Goal: Information Seeking & Learning: Learn about a topic

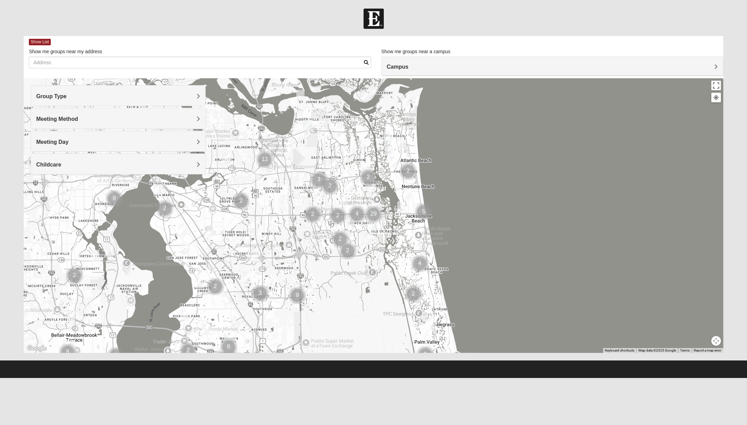
click at [408, 171] on img "Cluster of 2 groups" at bounding box center [408, 171] width 17 height 17
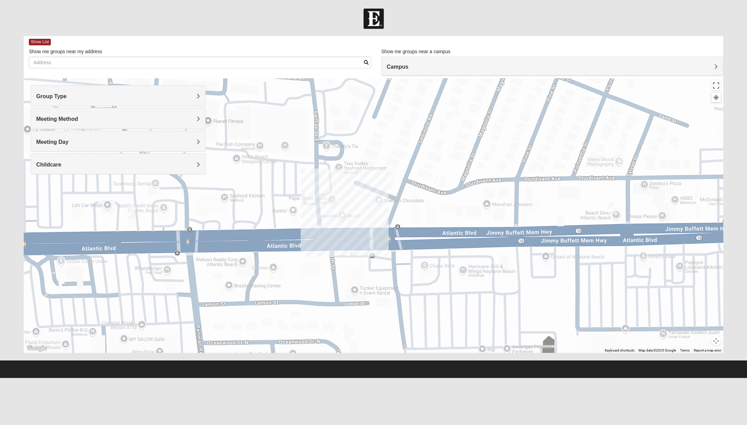
click at [614, 207] on img "Mens Clampitt 32233" at bounding box center [613, 208] width 8 height 11
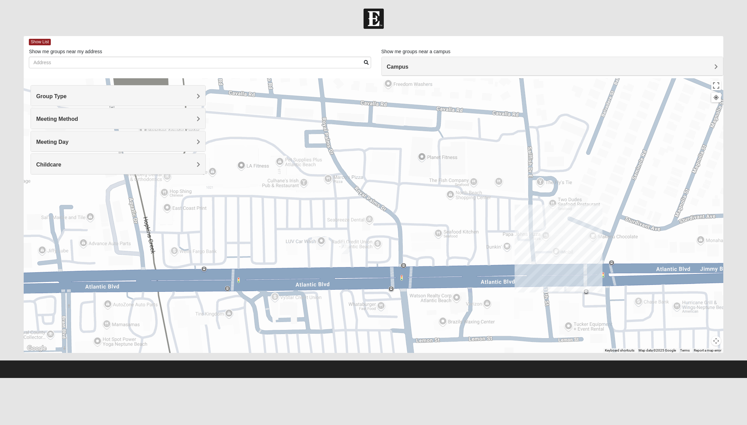
drag, startPoint x: 315, startPoint y: 231, endPoint x: 507, endPoint y: 252, distance: 193.8
click at [530, 259] on div "Mens [PERSON_NAME] 32233 [DATE] AM Men Only In Person No Childcare Learn More" at bounding box center [374, 215] width 700 height 275
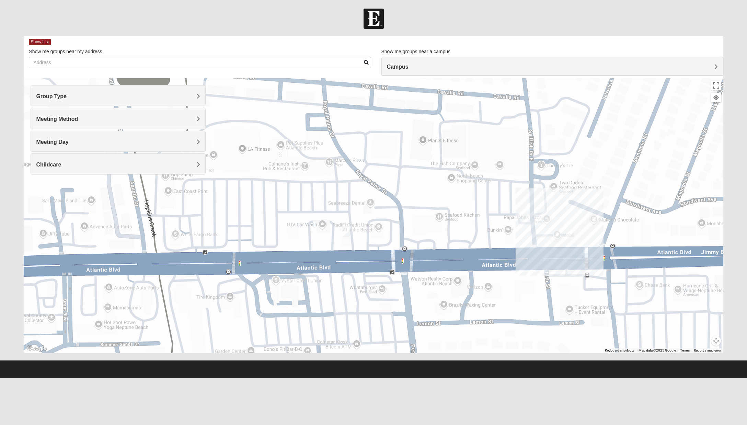
click at [347, 232] on img "Womens Foran 32233" at bounding box center [346, 231] width 8 height 11
click at [347, 230] on img "Womens Foran 32233" at bounding box center [346, 231] width 8 height 11
click at [408, 189] on button "Close" at bounding box center [400, 192] width 16 height 16
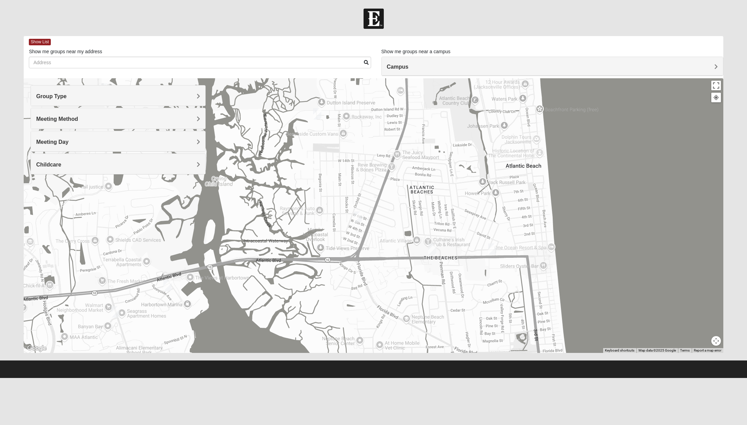
click at [357, 217] on img "Mens Boboc 32233" at bounding box center [358, 217] width 8 height 11
click at [417, 171] on button "Close" at bounding box center [408, 177] width 16 height 16
click at [318, 114] on img "Womens Gatch 32233" at bounding box center [317, 113] width 8 height 11
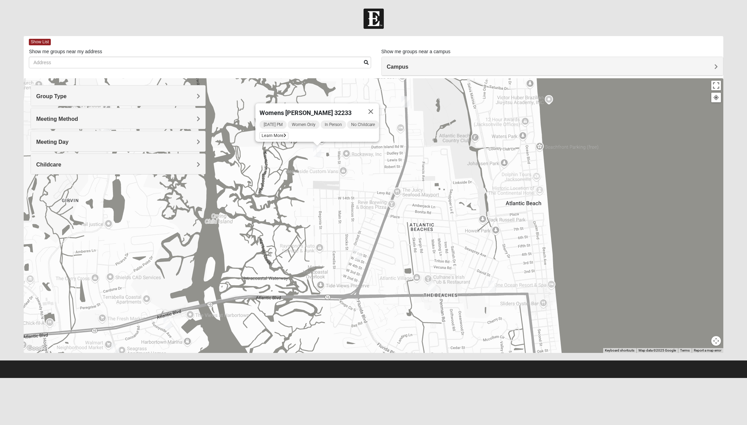
click at [407, 105] on img "Mens McCann 32233" at bounding box center [406, 101] width 8 height 11
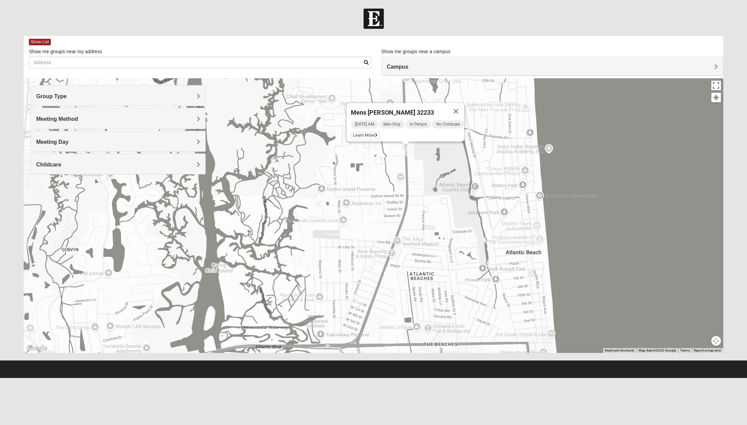
click at [315, 107] on img "1825 Mixed Curry 32233" at bounding box center [314, 107] width 8 height 11
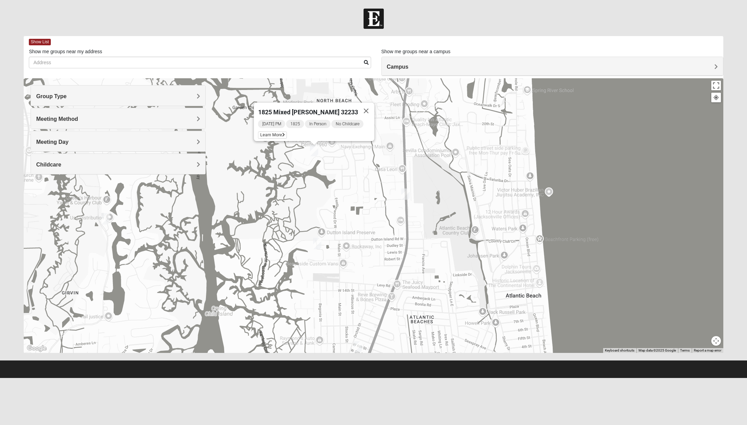
click at [107, 219] on img "Mens Fuller 32225" at bounding box center [105, 218] width 8 height 11
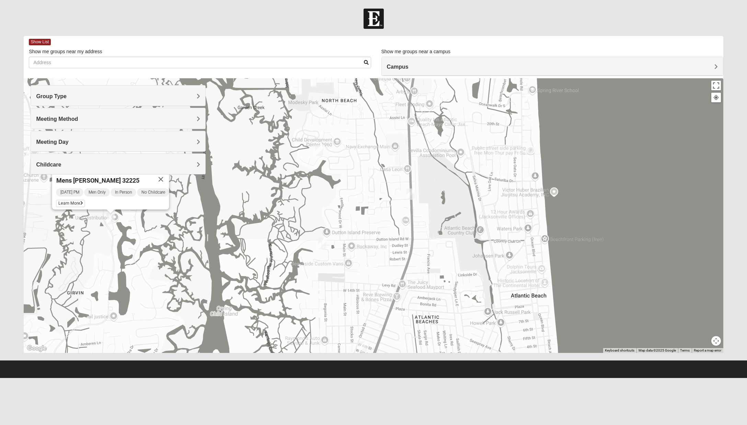
click at [556, 191] on div "Mens [PERSON_NAME] 32225 [DATE] PM Men Only In Person No Childcare Learn More" at bounding box center [374, 215] width 700 height 275
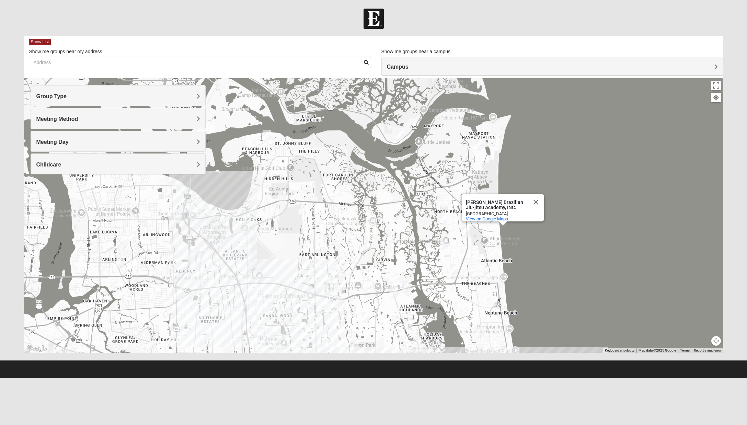
click at [335, 271] on img "Mens Piper 32225" at bounding box center [336, 273] width 8 height 11
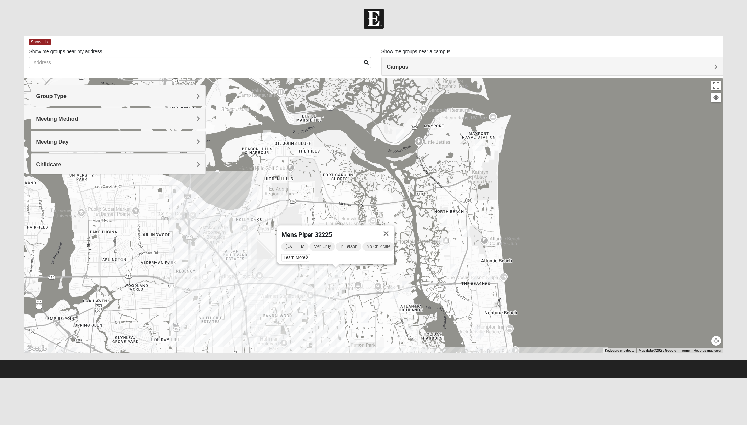
click at [282, 196] on img "Mens Mendonsa 32225" at bounding box center [282, 195] width 8 height 11
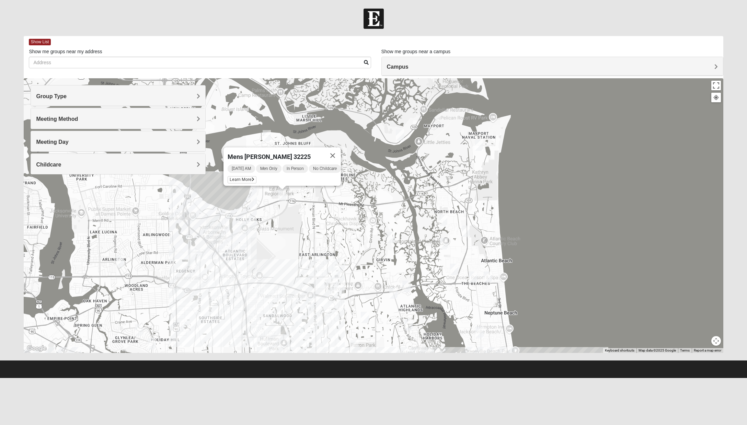
click at [120, 261] on img "Mens Smith/McGhee 32277" at bounding box center [120, 261] width 8 height 11
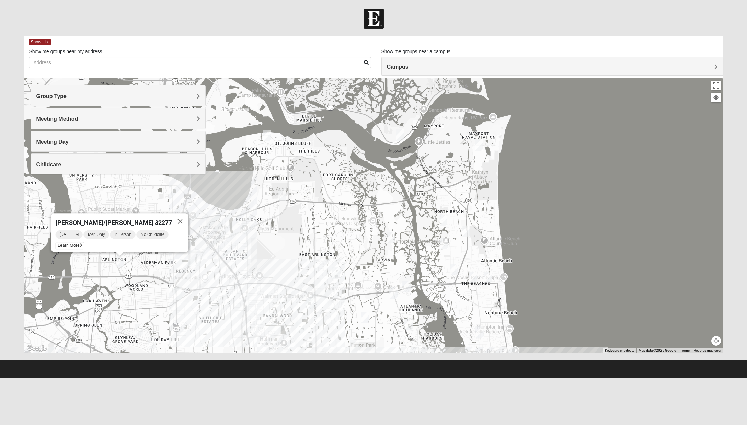
click at [178, 294] on img "Mens Gornoski 32225" at bounding box center [178, 294] width 8 height 11
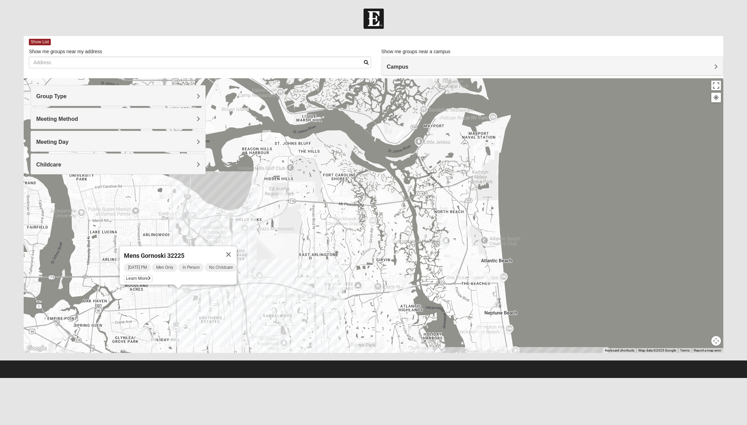
click at [139, 330] on img "1825 Mixed Shamet 32216" at bounding box center [139, 330] width 8 height 11
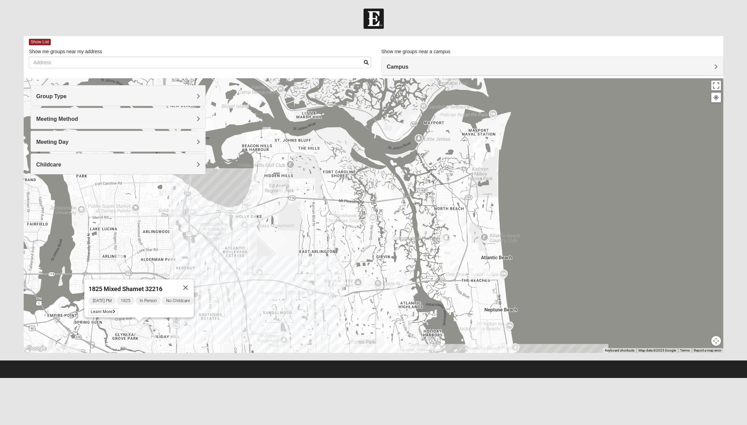
click at [153, 341] on img "Womens Horne/Bedwell 32225" at bounding box center [152, 340] width 8 height 11
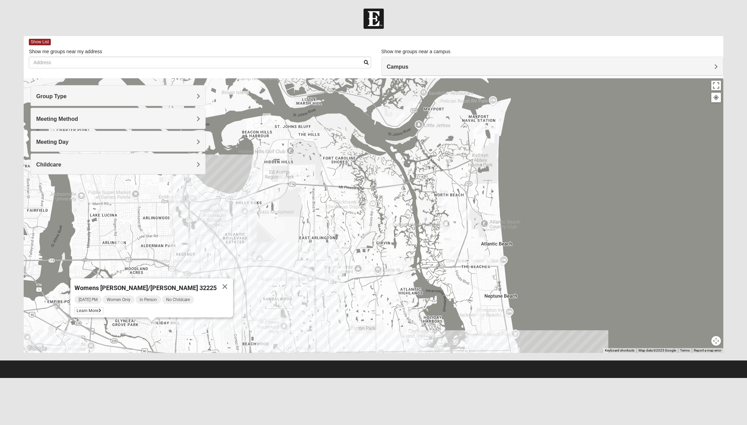
click at [356, 331] on img "Womens Parker/Vereen 32246" at bounding box center [355, 329] width 8 height 11
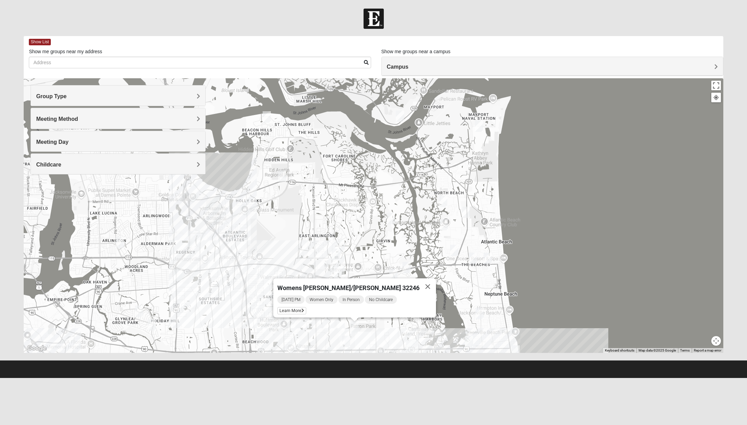
click at [348, 342] on img "Mens Hamilton 32250" at bounding box center [346, 341] width 8 height 11
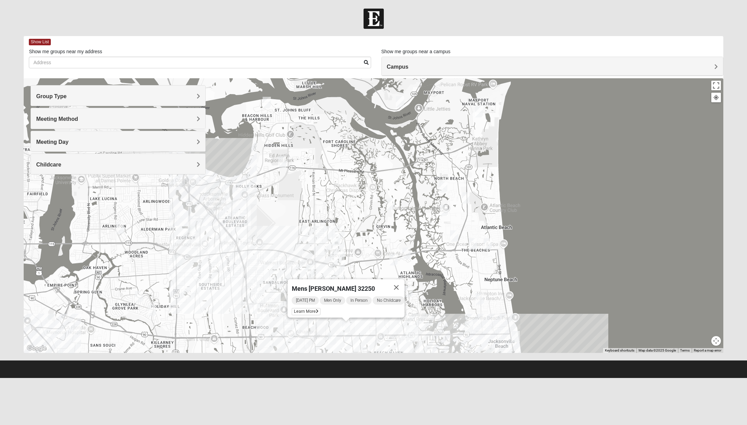
click at [332, 337] on img "Womens Harness 32224" at bounding box center [332, 339] width 8 height 11
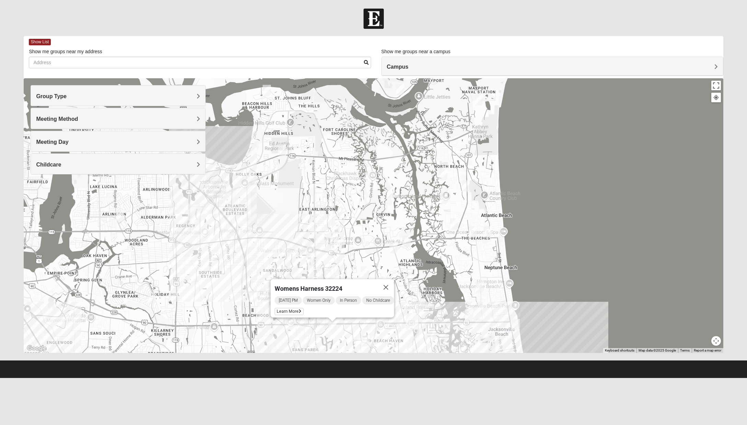
click at [367, 338] on img "1825 Mens Cason 32224" at bounding box center [366, 340] width 8 height 11
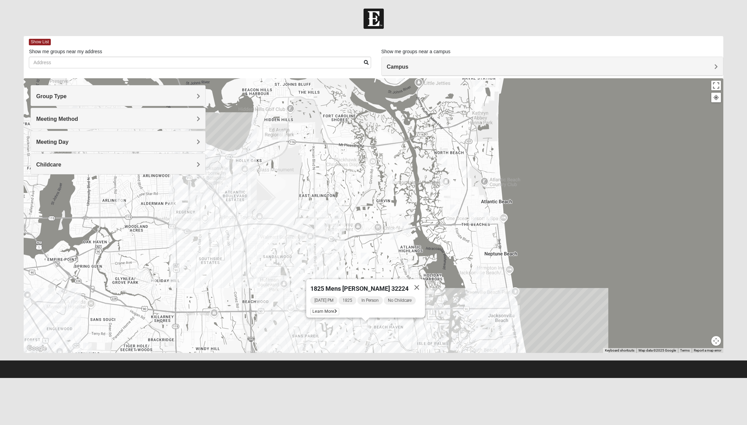
click at [414, 340] on img "Mixed Irish 32224" at bounding box center [411, 336] width 8 height 11
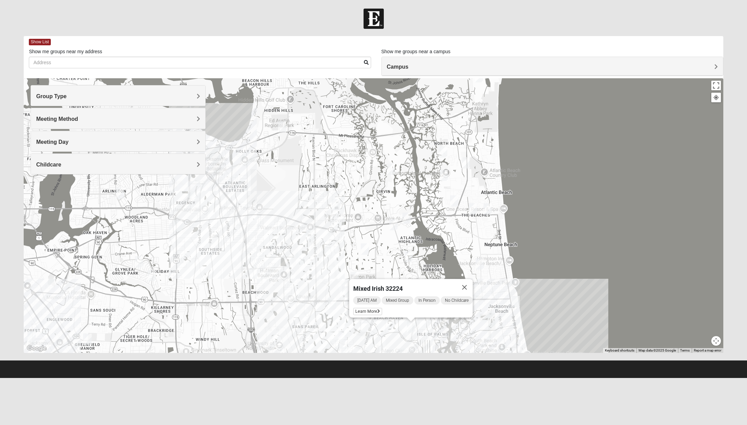
click at [340, 339] on img "Mens Johnson 32224" at bounding box center [343, 336] width 8 height 11
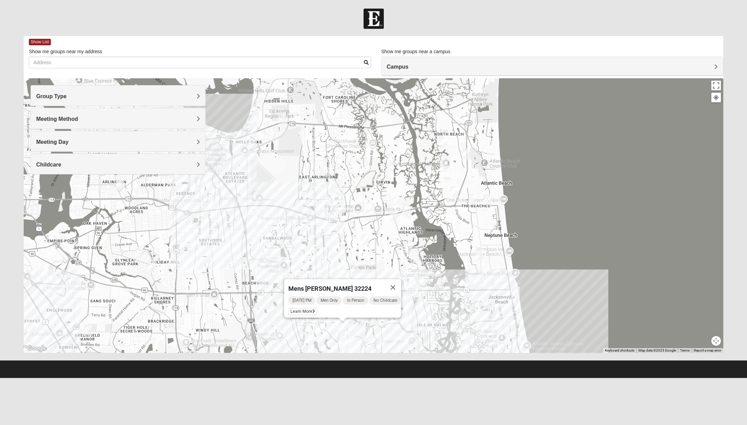
drag, startPoint x: 346, startPoint y: 341, endPoint x: 349, endPoint y: 341, distance: 3.8
click at [346, 341] on img "1825 Womens Brunetti 32224" at bounding box center [345, 343] width 8 height 11
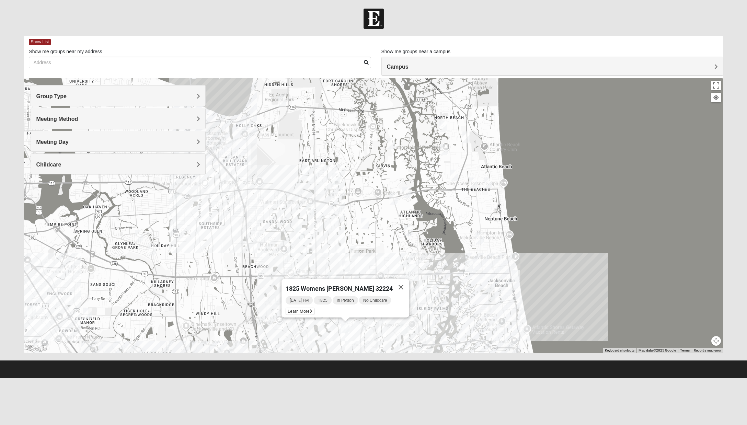
click at [404, 331] on img "Mens Schell 32224" at bounding box center [404, 328] width 8 height 11
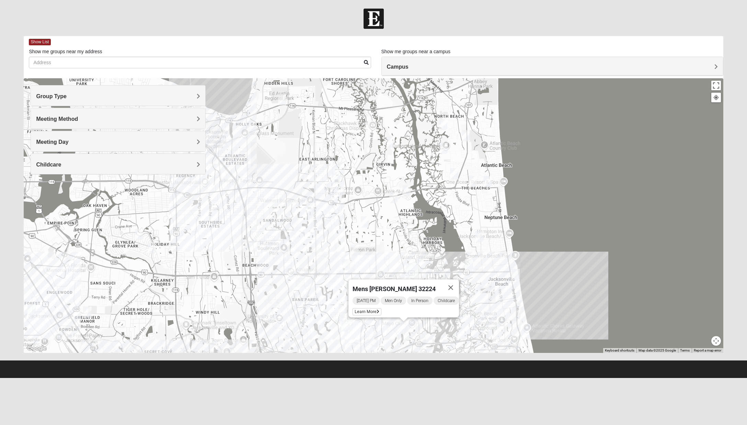
click at [180, 199] on img "Mens Gornoski 32225" at bounding box center [178, 198] width 8 height 11
click at [283, 101] on img "Mens Mendonsa 32225" at bounding box center [282, 99] width 8 height 11
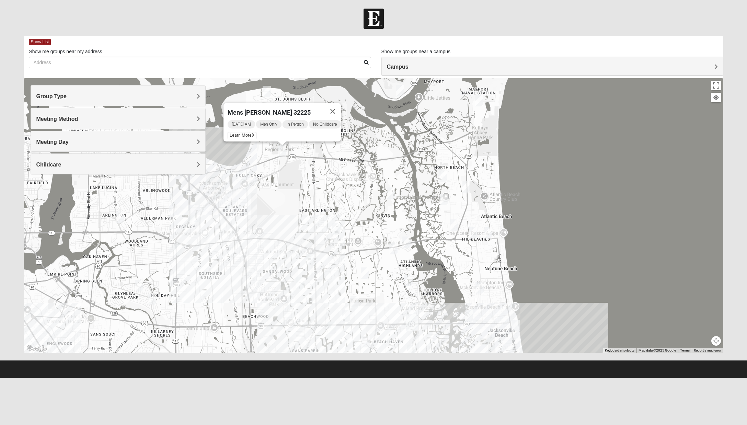
click at [445, 177] on img "1825 Mixed Curry 32233" at bounding box center [443, 175] width 8 height 11
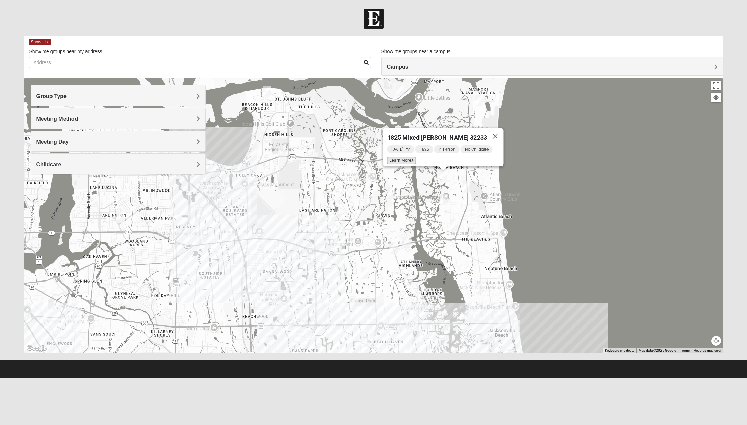
click at [400, 159] on span "Learn More" at bounding box center [401, 160] width 29 height 7
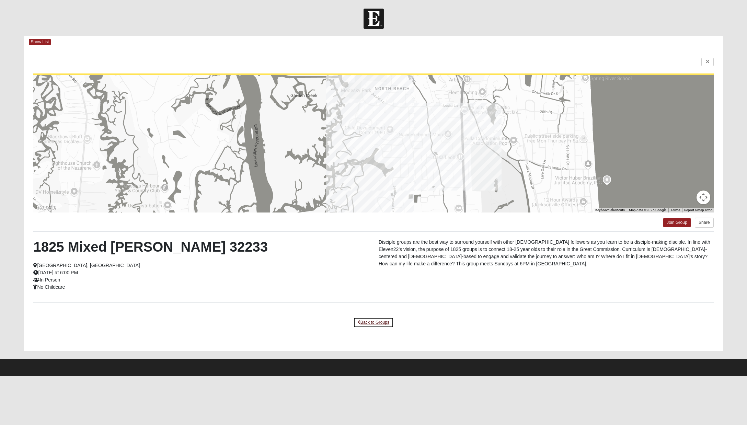
click at [367, 323] on link "Back to Groups" at bounding box center [373, 322] width 41 height 11
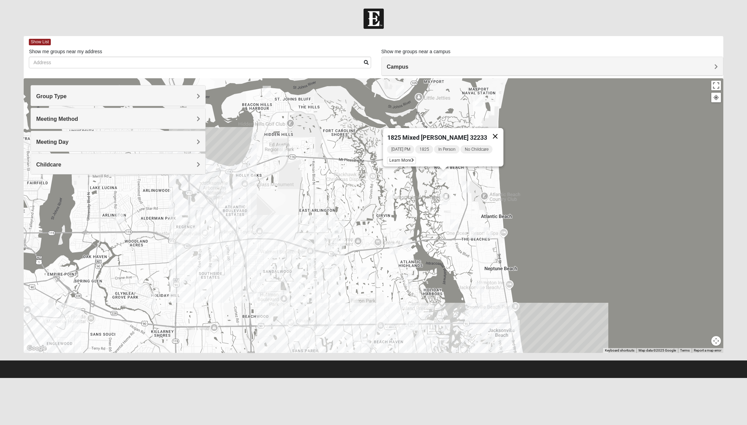
click at [495, 135] on button "Close" at bounding box center [495, 136] width 16 height 16
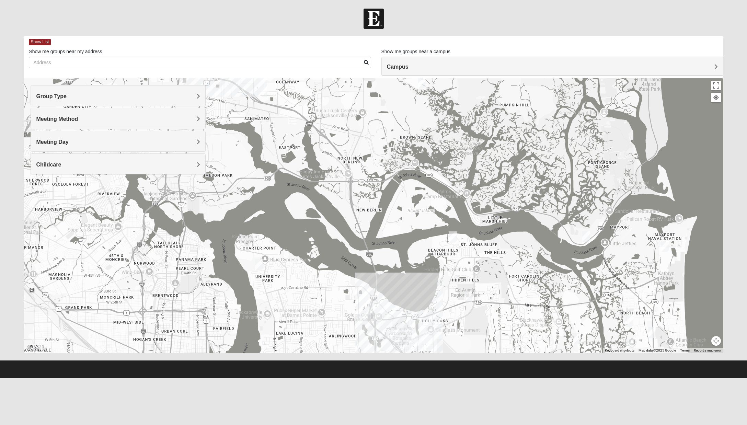
drag, startPoint x: 354, startPoint y: 146, endPoint x: 535, endPoint y: 290, distance: 231.0
click at [535, 291] on div at bounding box center [374, 215] width 700 height 275
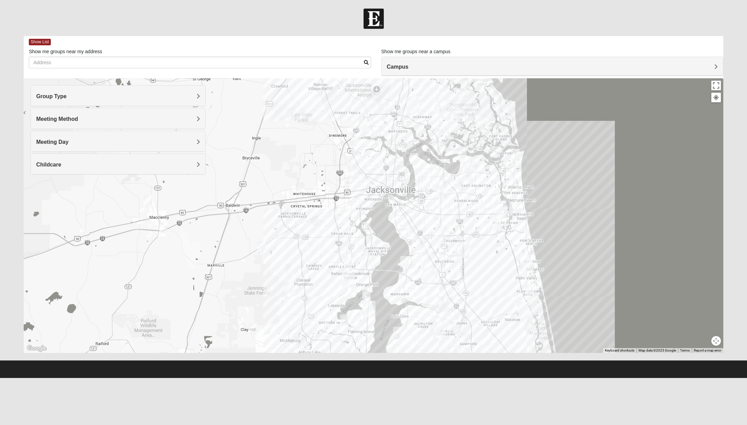
drag, startPoint x: 464, startPoint y: 279, endPoint x: 419, endPoint y: 164, distance: 123.9
click at [419, 164] on div at bounding box center [374, 215] width 700 height 275
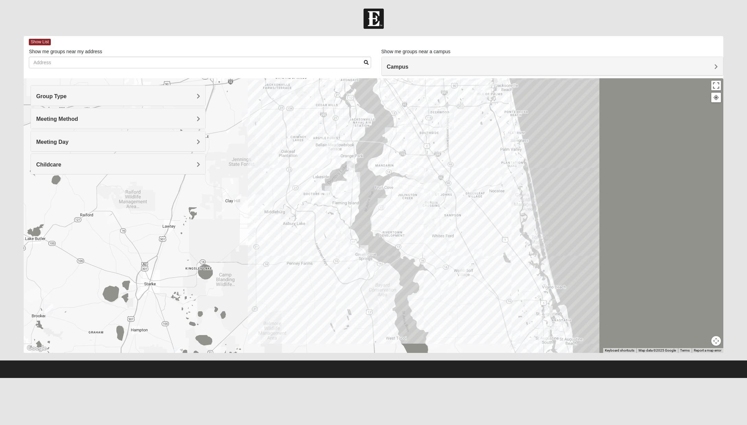
drag, startPoint x: 394, startPoint y: 287, endPoint x: 379, endPoint y: 157, distance: 130.7
click at [379, 157] on div at bounding box center [374, 215] width 700 height 275
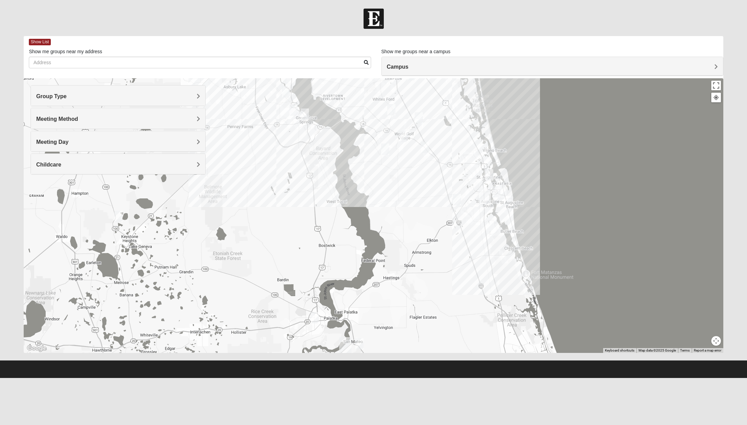
drag, startPoint x: 457, startPoint y: 324, endPoint x: 375, endPoint y: 203, distance: 145.5
click at [397, 183] on div at bounding box center [374, 215] width 700 height 275
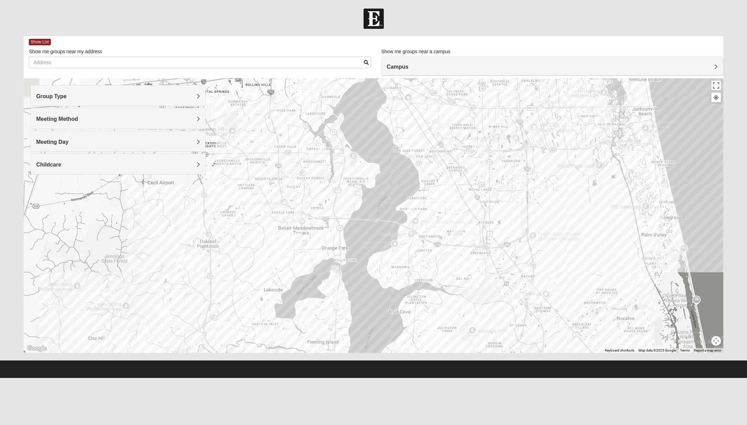
drag, startPoint x: 394, startPoint y: 153, endPoint x: 374, endPoint y: 368, distance: 215.6
click at [374, 376] on form "Log In Find A Group Error Show List Loading Groups" at bounding box center [373, 194] width 747 height 370
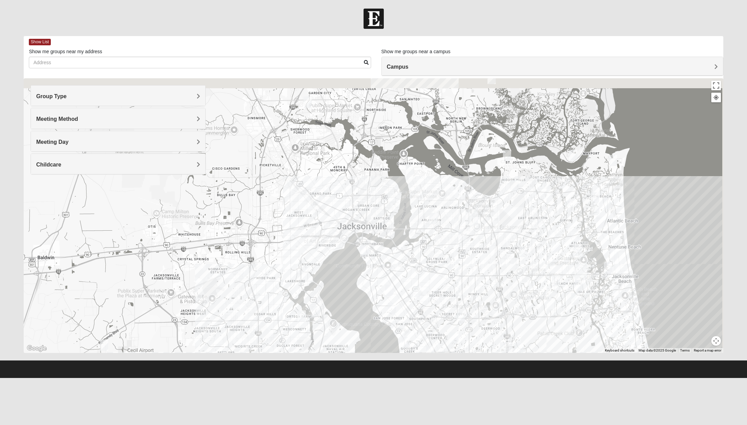
drag, startPoint x: 390, startPoint y: 171, endPoint x: 372, endPoint y: 323, distance: 153.1
click at [372, 324] on div at bounding box center [374, 215] width 700 height 275
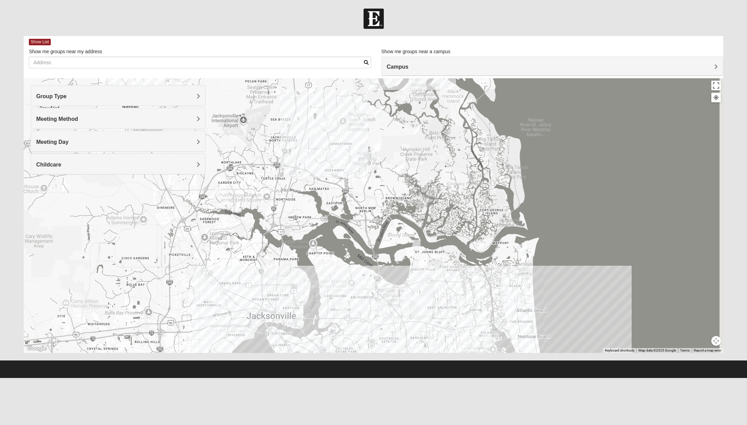
drag, startPoint x: 514, startPoint y: 226, endPoint x: 420, endPoint y: 283, distance: 109.9
click at [420, 283] on div at bounding box center [374, 215] width 700 height 275
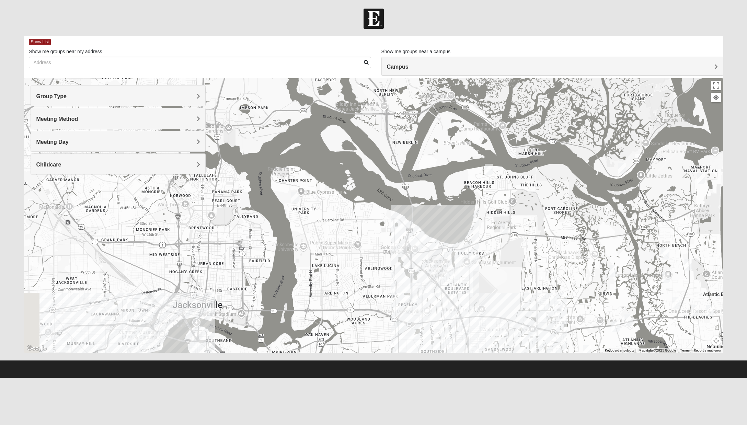
drag, startPoint x: 519, startPoint y: 312, endPoint x: 549, endPoint y: 233, distance: 85.1
click at [549, 233] on div at bounding box center [374, 215] width 700 height 275
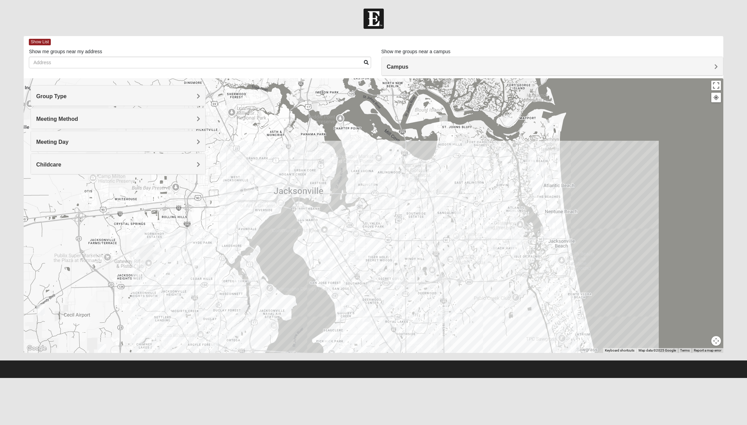
drag, startPoint x: 510, startPoint y: 294, endPoint x: 466, endPoint y: 213, distance: 91.9
click at [466, 213] on div at bounding box center [374, 215] width 700 height 275
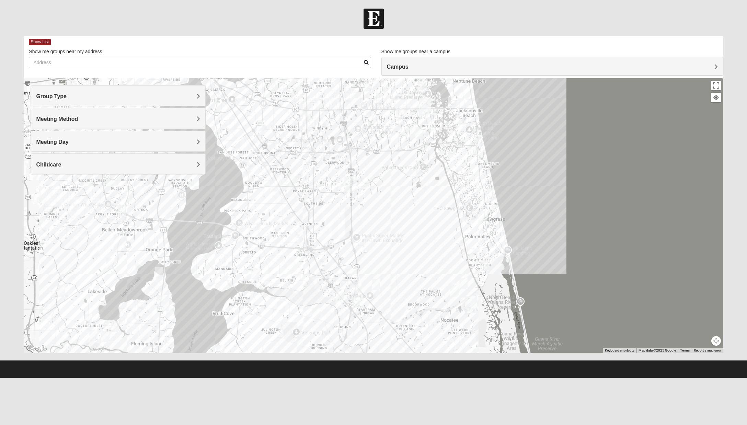
drag, startPoint x: 491, startPoint y: 296, endPoint x: 398, endPoint y: 164, distance: 161.1
click at [398, 164] on div at bounding box center [374, 215] width 700 height 275
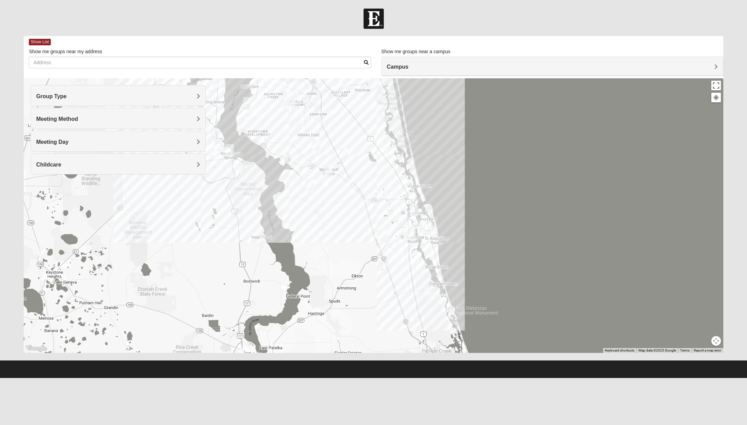
drag, startPoint x: 440, startPoint y: 317, endPoint x: 371, endPoint y: 137, distance: 192.8
click at [371, 137] on div at bounding box center [374, 215] width 700 height 275
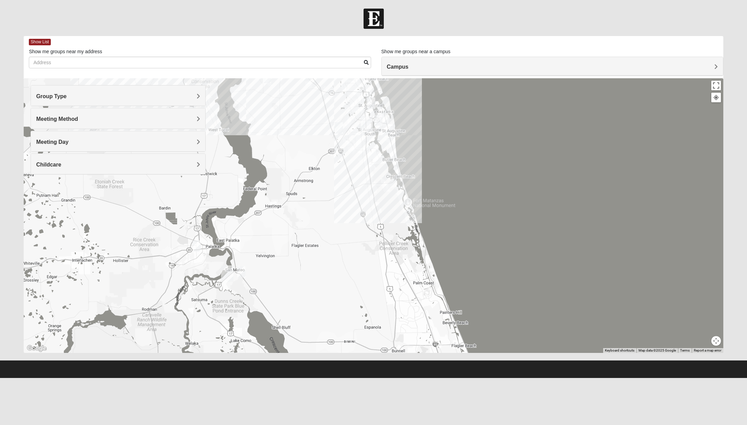
drag, startPoint x: 391, startPoint y: 275, endPoint x: 346, endPoint y: 167, distance: 116.6
click at [346, 167] on div at bounding box center [374, 215] width 700 height 275
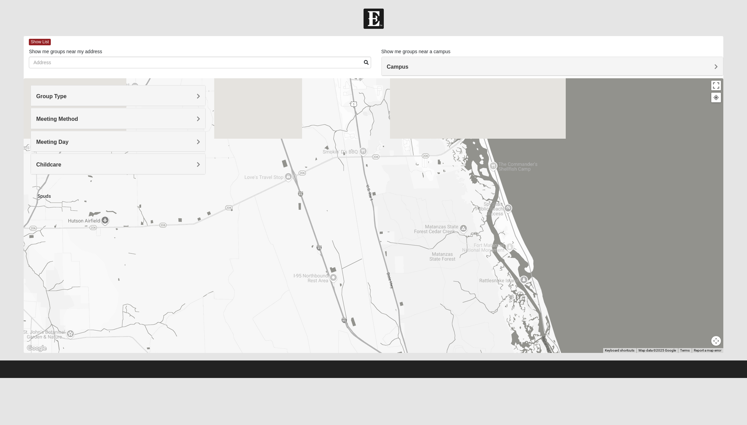
drag, startPoint x: 407, startPoint y: 167, endPoint x: 418, endPoint y: 321, distance: 154.3
click at [418, 322] on div at bounding box center [374, 215] width 700 height 275
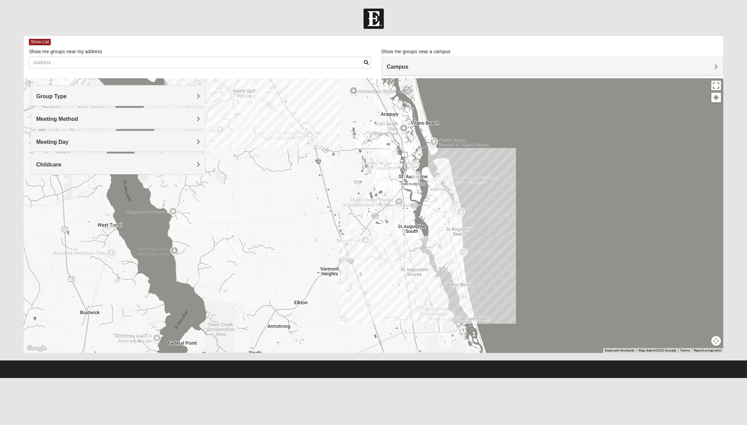
drag, startPoint x: 369, startPoint y: 193, endPoint x: 404, endPoint y: 355, distance: 165.5
click at [404, 358] on div "Show List Loading Groups Keywords Filter Additional Filters Campus [GEOGRAPHIC_…" at bounding box center [374, 198] width 710 height 324
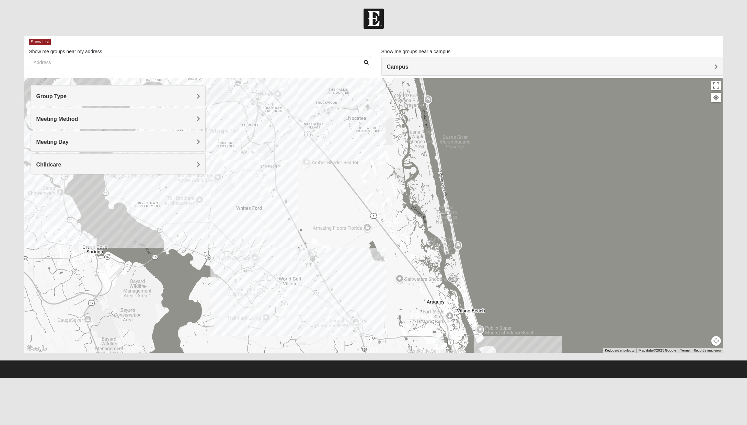
drag, startPoint x: 348, startPoint y: 196, endPoint x: 381, endPoint y: 293, distance: 102.7
click at [381, 293] on div at bounding box center [374, 215] width 700 height 275
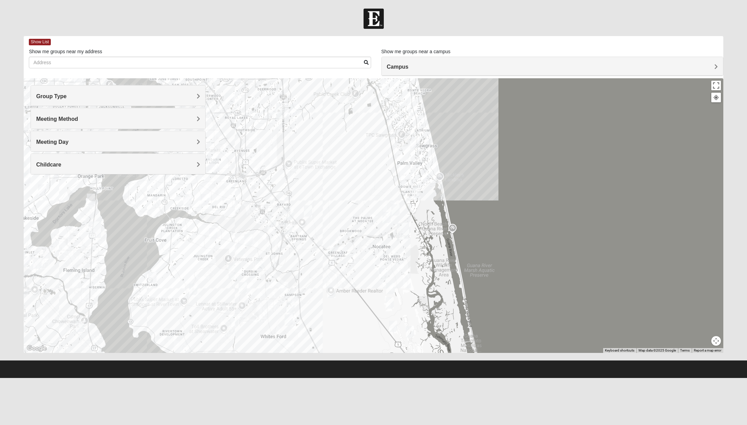
drag, startPoint x: 360, startPoint y: 191, endPoint x: 382, endPoint y: 306, distance: 118.0
click at [382, 306] on div at bounding box center [374, 215] width 700 height 275
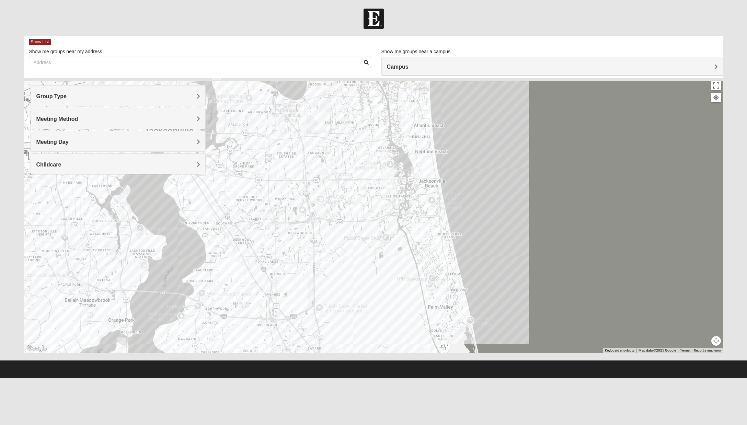
drag, startPoint x: 350, startPoint y: 181, endPoint x: 381, endPoint y: 327, distance: 149.6
click at [381, 327] on div at bounding box center [374, 215] width 700 height 275
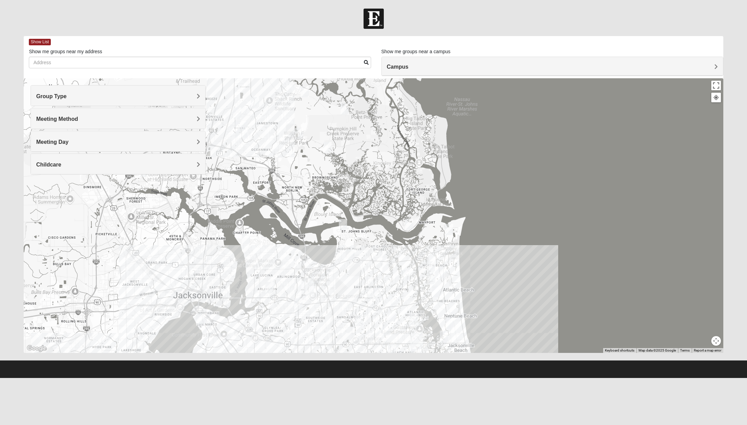
drag, startPoint x: 321, startPoint y: 128, endPoint x: 350, endPoint y: 292, distance: 165.7
click at [350, 292] on div at bounding box center [374, 215] width 700 height 275
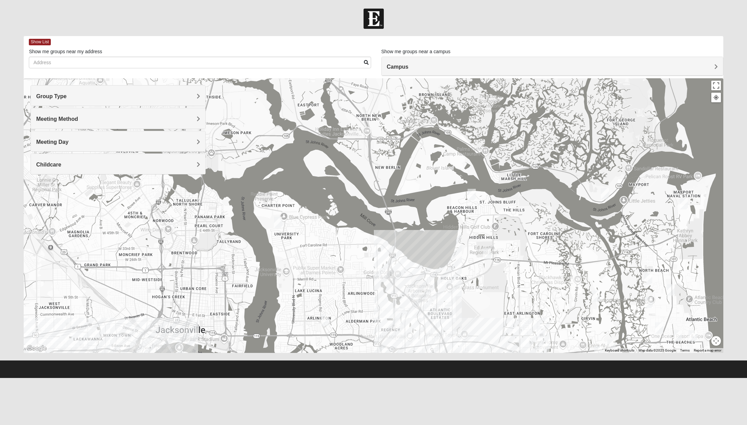
drag, startPoint x: 331, startPoint y: 271, endPoint x: 427, endPoint y: 167, distance: 141.2
click at [427, 167] on div at bounding box center [374, 215] width 700 height 275
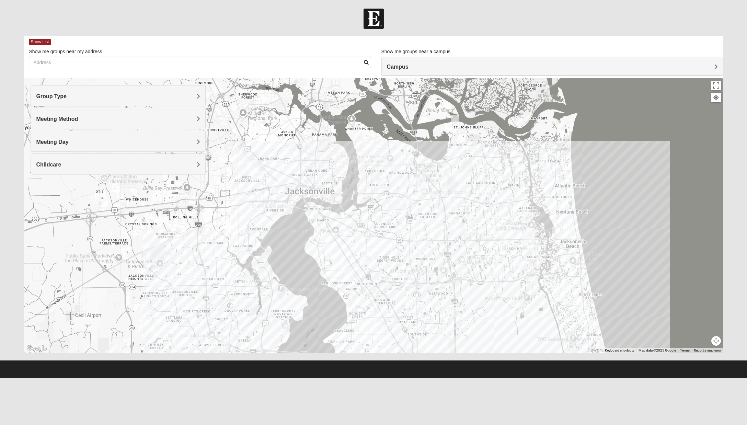
drag, startPoint x: 338, startPoint y: 295, endPoint x: 370, endPoint y: 221, distance: 80.9
click at [370, 221] on div at bounding box center [374, 215] width 700 height 275
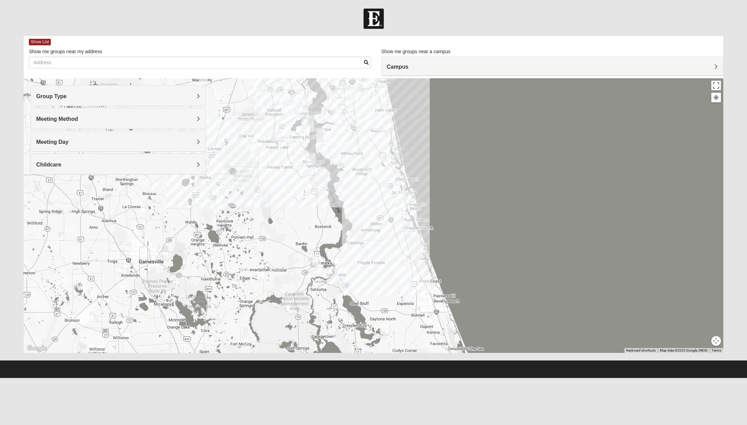
drag, startPoint x: 296, startPoint y: 313, endPoint x: 258, endPoint y: 165, distance: 152.2
click at [258, 165] on div at bounding box center [374, 215] width 700 height 275
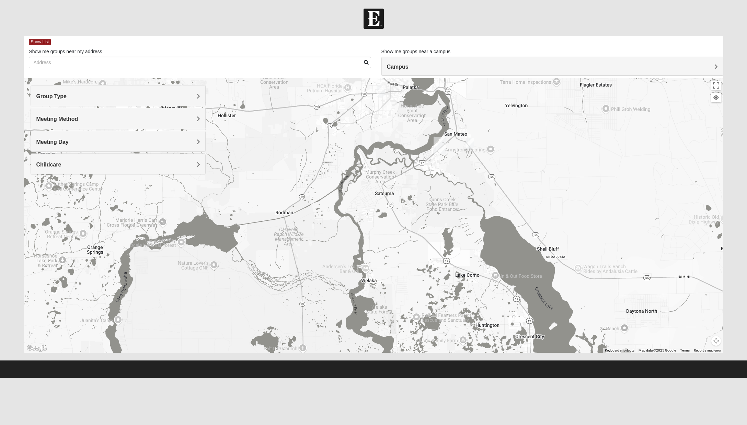
drag, startPoint x: 405, startPoint y: 318, endPoint x: 435, endPoint y: 212, distance: 110.6
click at [435, 212] on div at bounding box center [374, 215] width 700 height 275
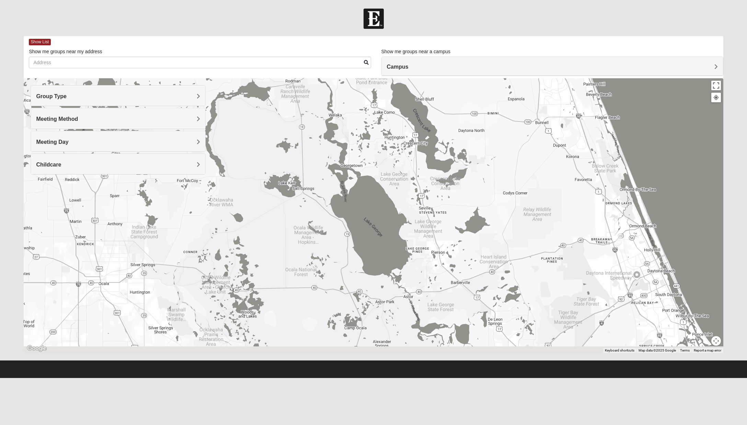
drag, startPoint x: 407, startPoint y: 307, endPoint x: 341, endPoint y: 143, distance: 176.2
click at [341, 143] on div at bounding box center [374, 215] width 700 height 275
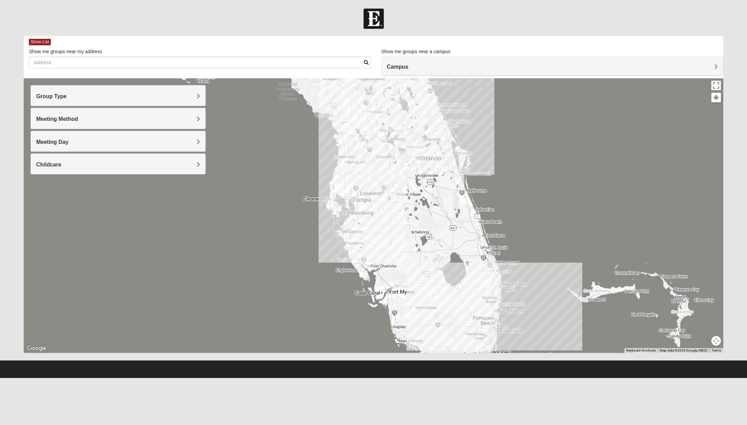
drag, startPoint x: 521, startPoint y: 297, endPoint x: 508, endPoint y: 169, distance: 129.1
click at [508, 169] on div at bounding box center [374, 215] width 700 height 275
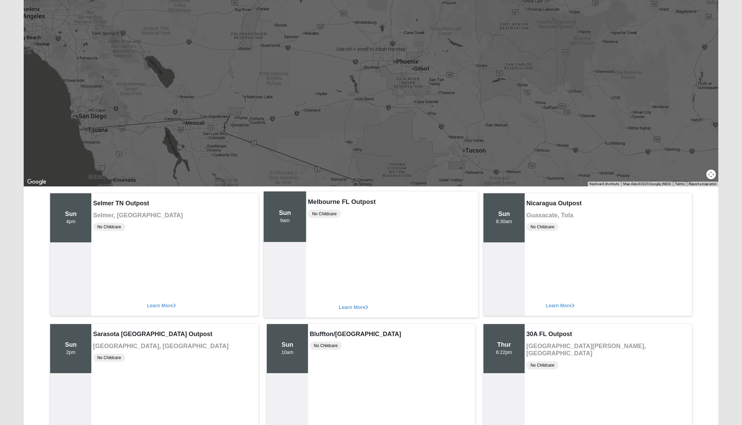
scroll to position [137, 0]
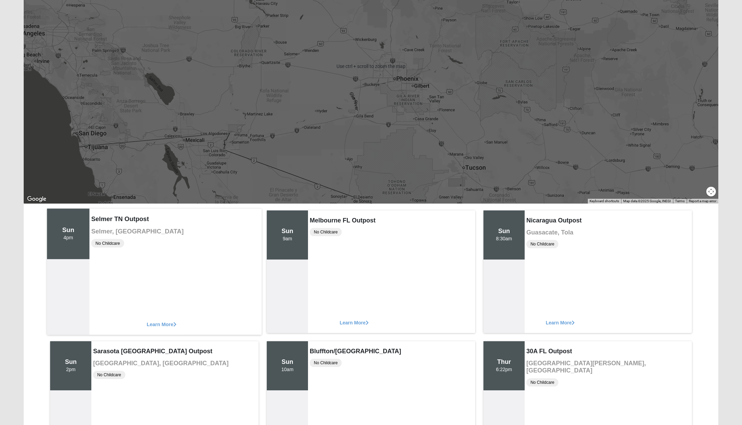
click at [187, 280] on div "Sun 4pm Selmer TN Outpost Selmer, TN No Childcare Learn More" at bounding box center [154, 272] width 215 height 126
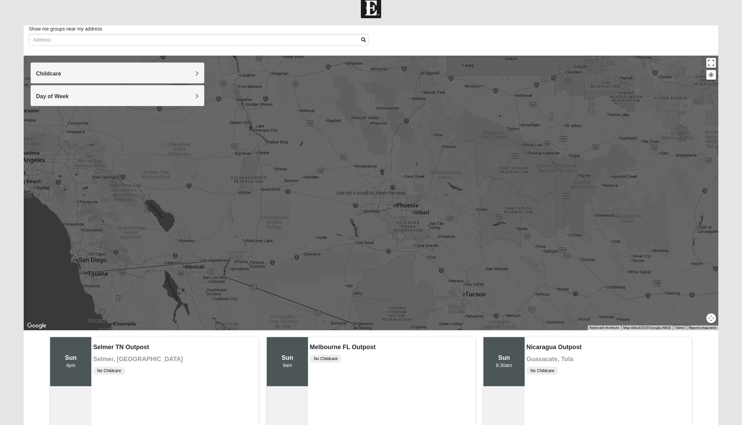
scroll to position [0, 0]
